Goal: Use online tool/utility

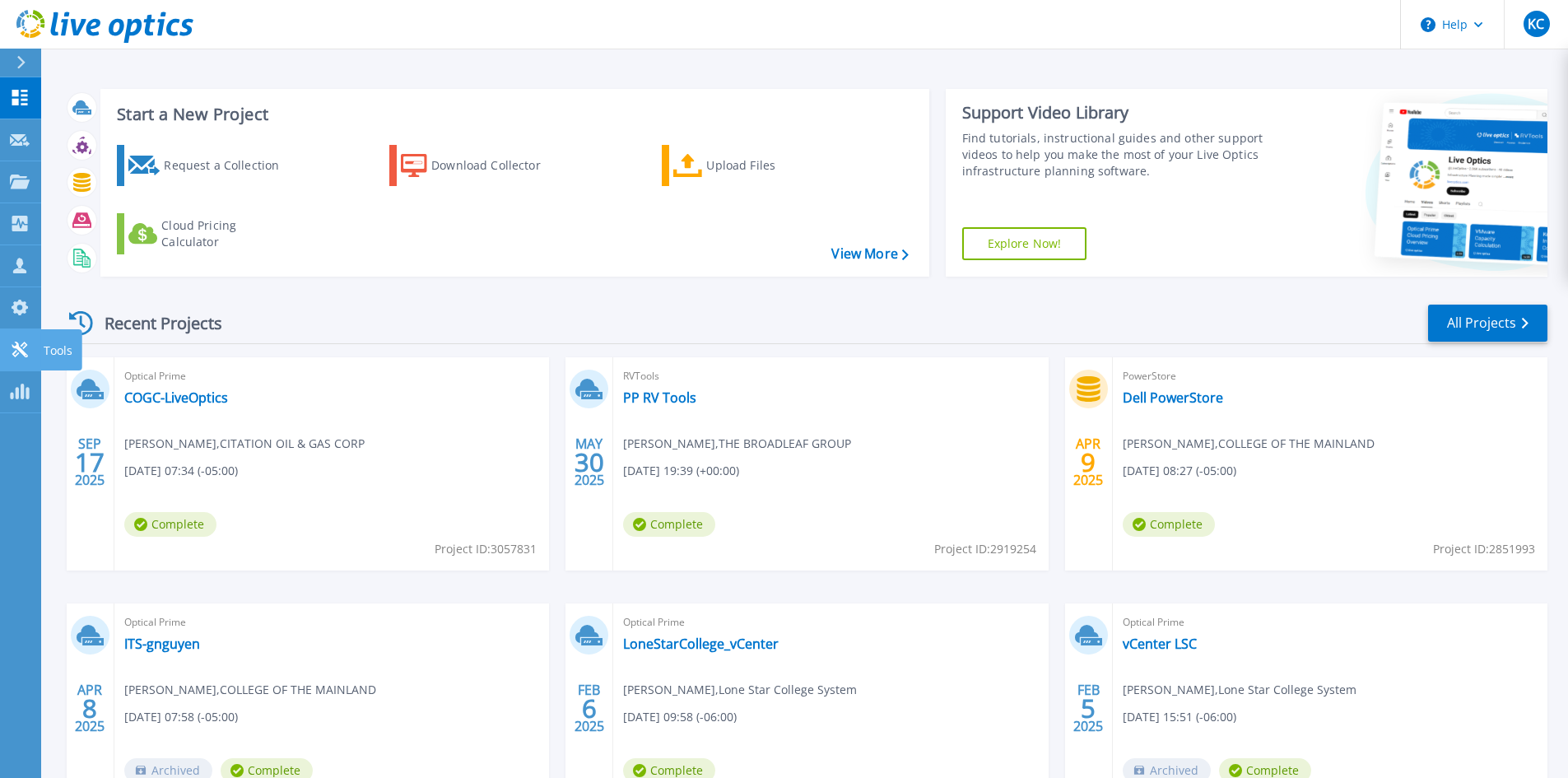
click at [20, 352] on icon at bounding box center [19, 350] width 20 height 16
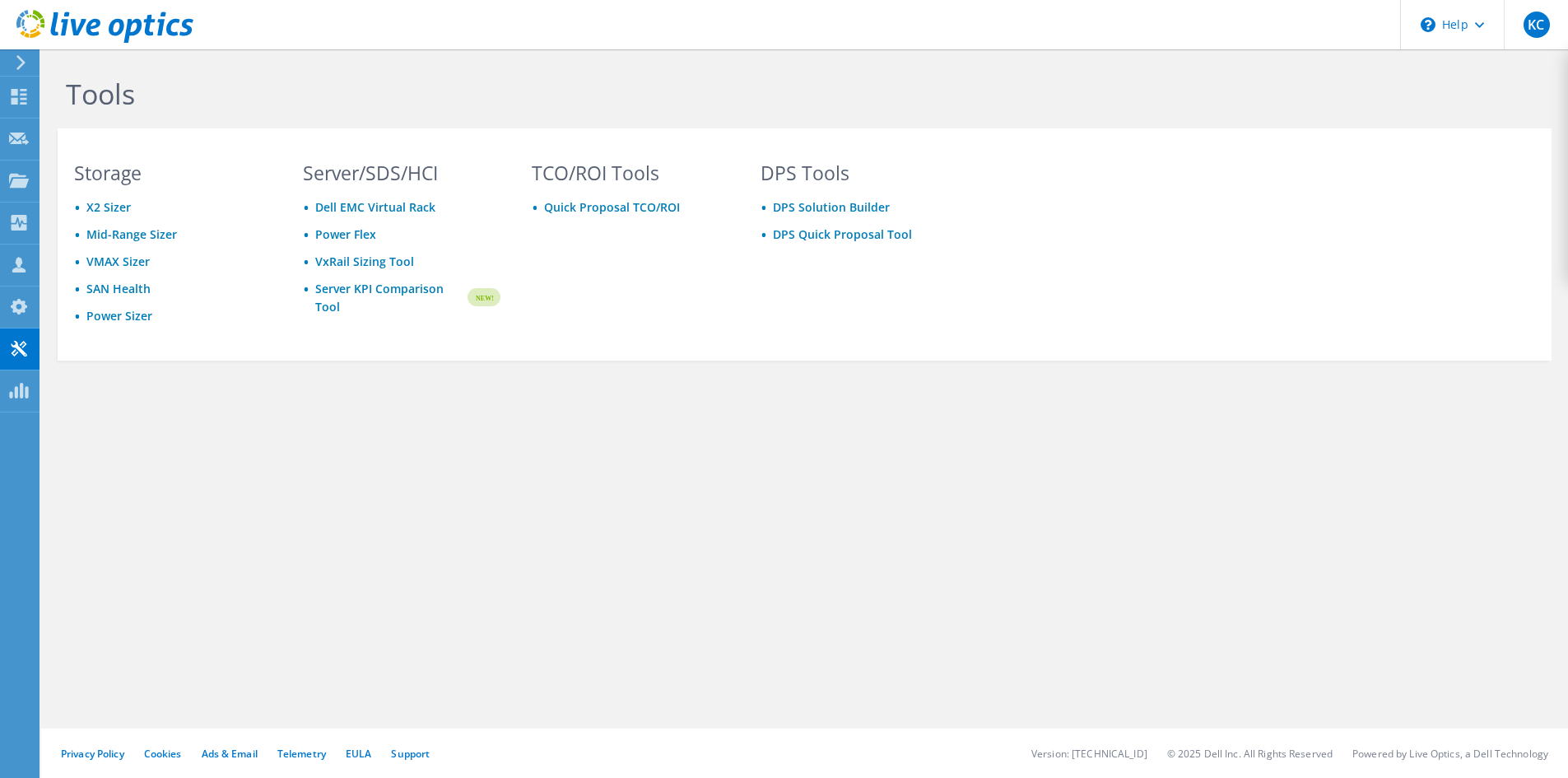
click at [144, 307] on ul "X2 Sizer Mid-Range Sizer VMAX Sizer SAN Health Power Sizer" at bounding box center [173, 262] width 198 height 128
click at [138, 309] on link "Power Sizer" at bounding box center [119, 316] width 66 height 16
